Goal: Information Seeking & Learning: Learn about a topic

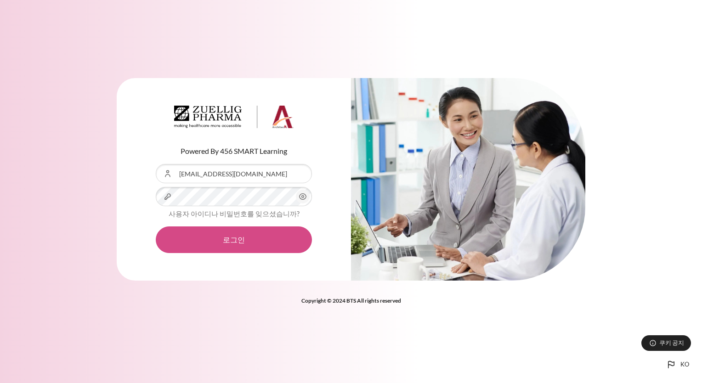
click at [234, 238] on button "로그인" at bounding box center [234, 239] width 156 height 27
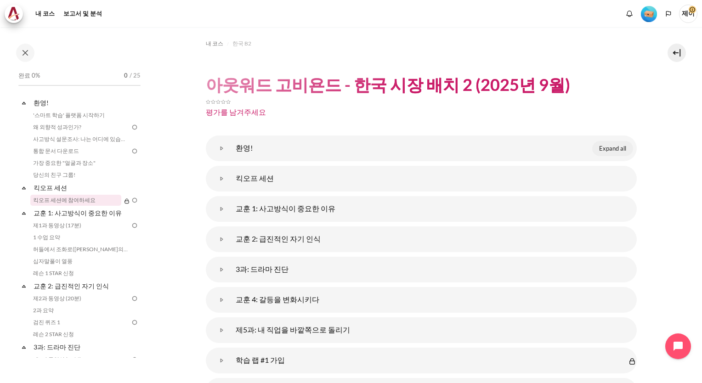
click at [609, 148] on span "Expand all" at bounding box center [612, 148] width 27 height 9
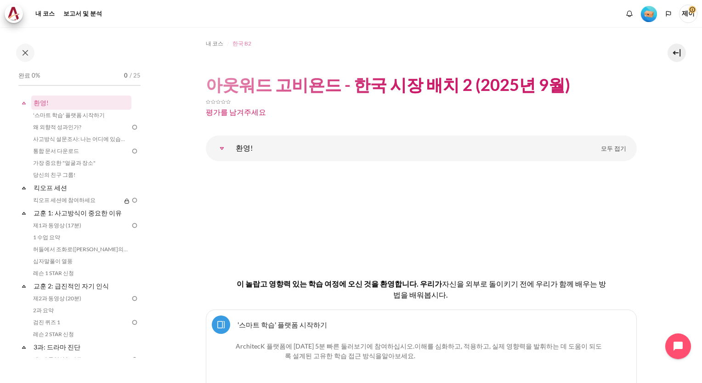
click at [236, 45] on span "한국 B2" at bounding box center [241, 43] width 19 height 8
